Goal: Information Seeking & Learning: Learn about a topic

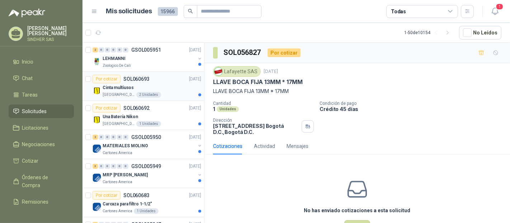
click at [160, 85] on div "Cinta multiusos" at bounding box center [152, 87] width 99 height 9
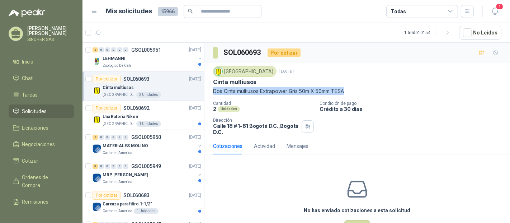
drag, startPoint x: 349, startPoint y: 90, endPoint x: 211, endPoint y: 90, distance: 137.4
click at [211, 90] on div "[GEOGRAPHIC_DATA] [DATE] Cinta multiusos Dos Cinta multiusos Extrapower Gris 50…" at bounding box center [357, 100] width 306 height 75
click at [235, 96] on div "[GEOGRAPHIC_DATA] [DATE] Cinta multiusos Dos Cinta multiusos Extrapower Gris 50…" at bounding box center [357, 100] width 288 height 69
drag, startPoint x: 224, startPoint y: 90, endPoint x: 354, endPoint y: 92, distance: 130.2
click at [353, 91] on p "Dos Cinta multiusos Extrapower Gris 50m X 50mm TESA" at bounding box center [357, 91] width 288 height 8
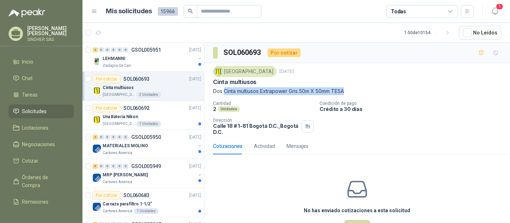
copy p "Cinta multiusos Extrapower Gris 50m X 50mm TESA"
click at [162, 116] on div "Una Batería Nikon" at bounding box center [152, 116] width 99 height 9
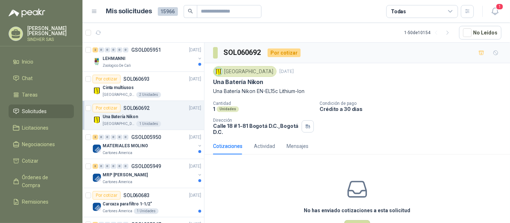
click at [425, 138] on div "Cotizaciones Actividad Mensajes" at bounding box center [357, 146] width 288 height 16
drag, startPoint x: 289, startPoint y: 92, endPoint x: 222, endPoint y: 92, distance: 67.1
click at [222, 92] on p "Una Batería Nikon EN-EL15c Lithium-Ion" at bounding box center [357, 91] width 288 height 8
copy p "Batería Nikon EN-EL15c Lithium-Ion"
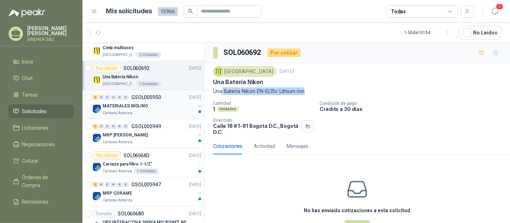
click at [165, 106] on div "MATERIALES MOLINO" at bounding box center [149, 106] width 93 height 9
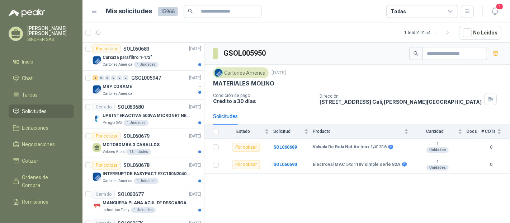
scroll to position [159, 0]
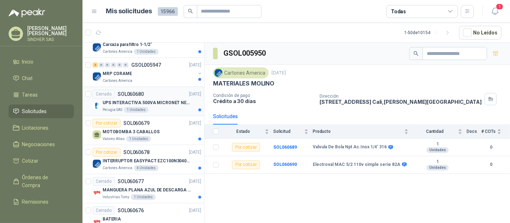
click at [169, 104] on p "UPS INTERACTIVA 500VA MICRONET NEGRA MARCA: POWEST NICOMAR" at bounding box center [147, 102] width 89 height 7
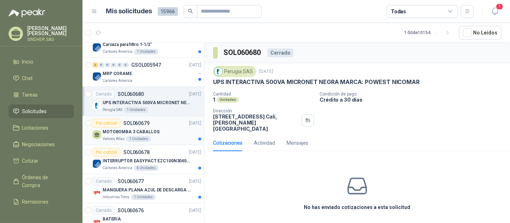
click at [164, 132] on div "MOTOBOMBA 3 CABALLOS" at bounding box center [152, 131] width 99 height 9
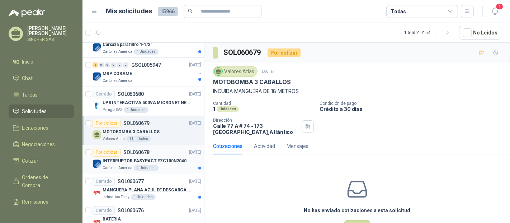
click at [165, 160] on p "INTERRUPTOR EASYPACT EZC100N3040C 40AMP 25K [PERSON_NAME]" at bounding box center [147, 160] width 89 height 7
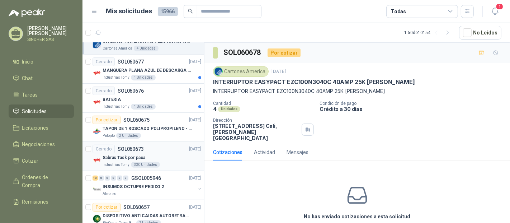
scroll to position [319, 0]
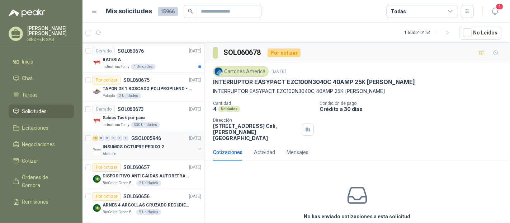
click at [169, 145] on div "INSUMOS OCTUPRE PEDIDO 2" at bounding box center [149, 146] width 93 height 9
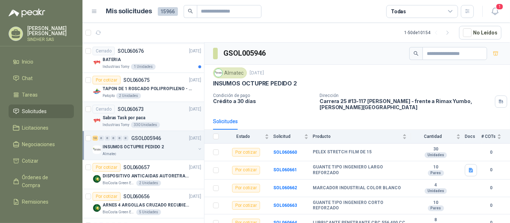
click at [172, 113] on div "Sabras Task por paca" at bounding box center [152, 117] width 99 height 9
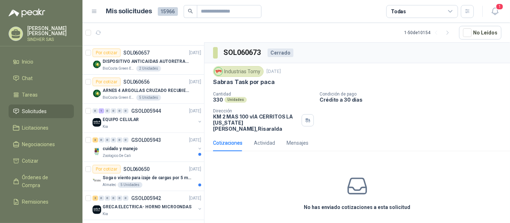
scroll to position [438, 0]
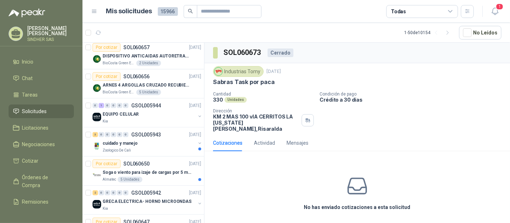
click at [172, 113] on div "EQUIPO CELULAR" at bounding box center [149, 114] width 93 height 9
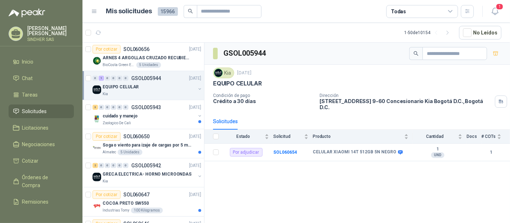
scroll to position [478, 0]
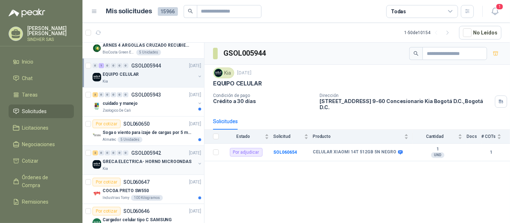
click at [159, 158] on p "GRECA ELECTRICA- HORNO MICROONDAS" at bounding box center [147, 161] width 89 height 7
